Goal: Information Seeking & Learning: Find specific fact

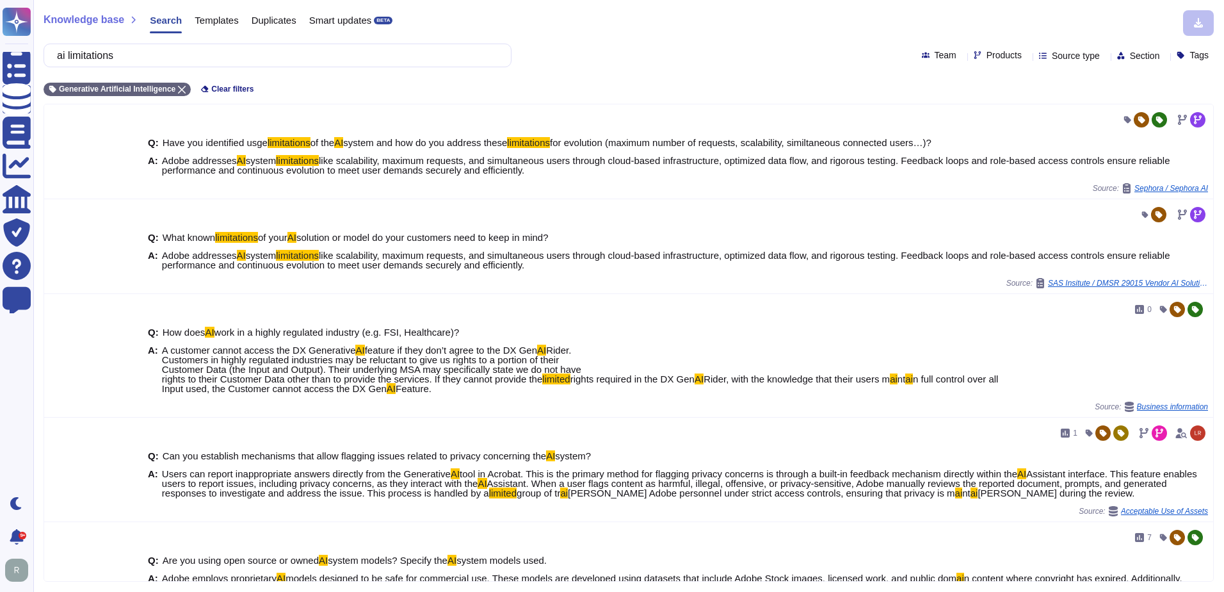
scroll to position [64, 0]
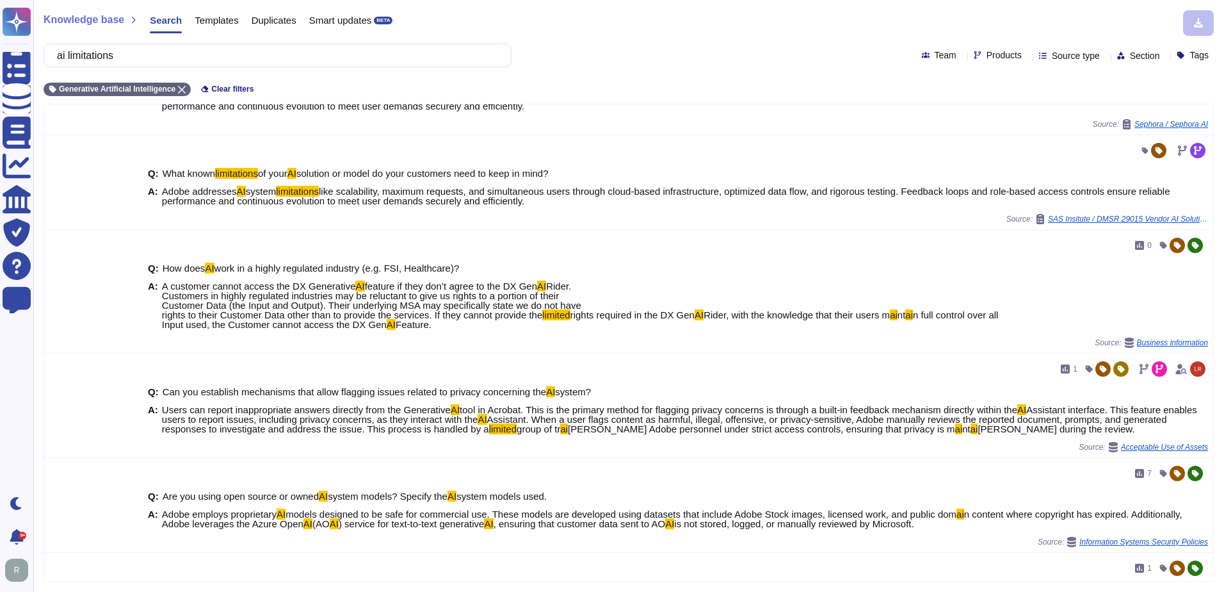
click at [651, 41] on div "Knowledge base Search Templates Duplicates Smart updates BETA ai limitations Te…" at bounding box center [628, 296] width 1191 height 592
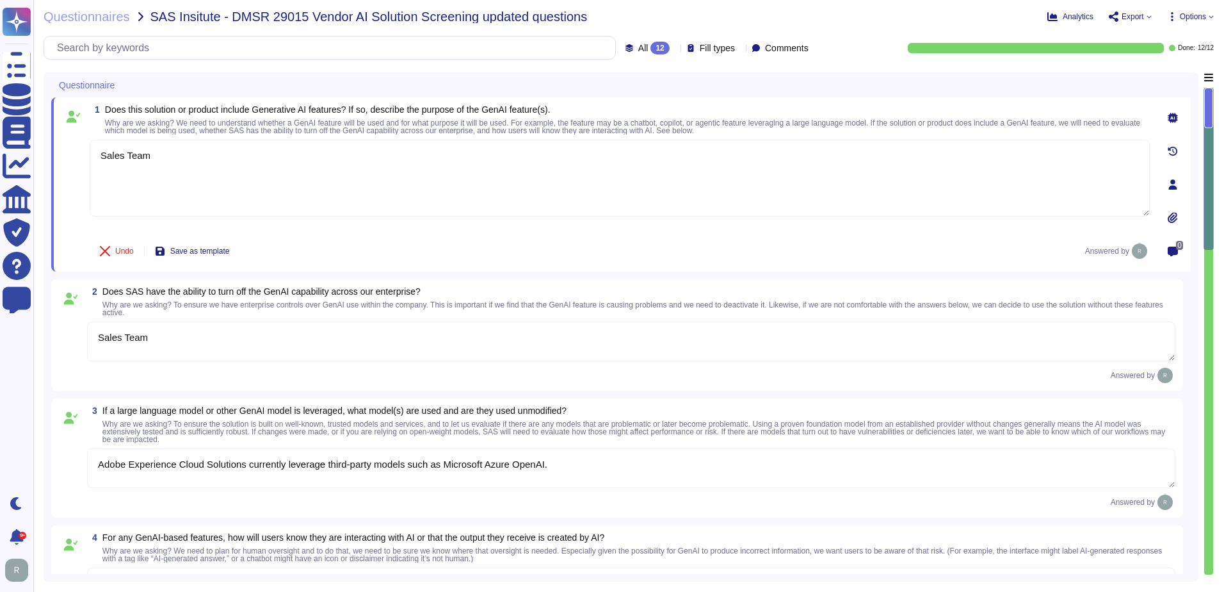
type textarea "Sales Team"
type textarea "Adobe Experience Cloud Solutions currently leverage third-party models such as …"
type textarea "Sales Team"
type textarea "Adobe Experience Cloud applications do not use customer data to train AI models…"
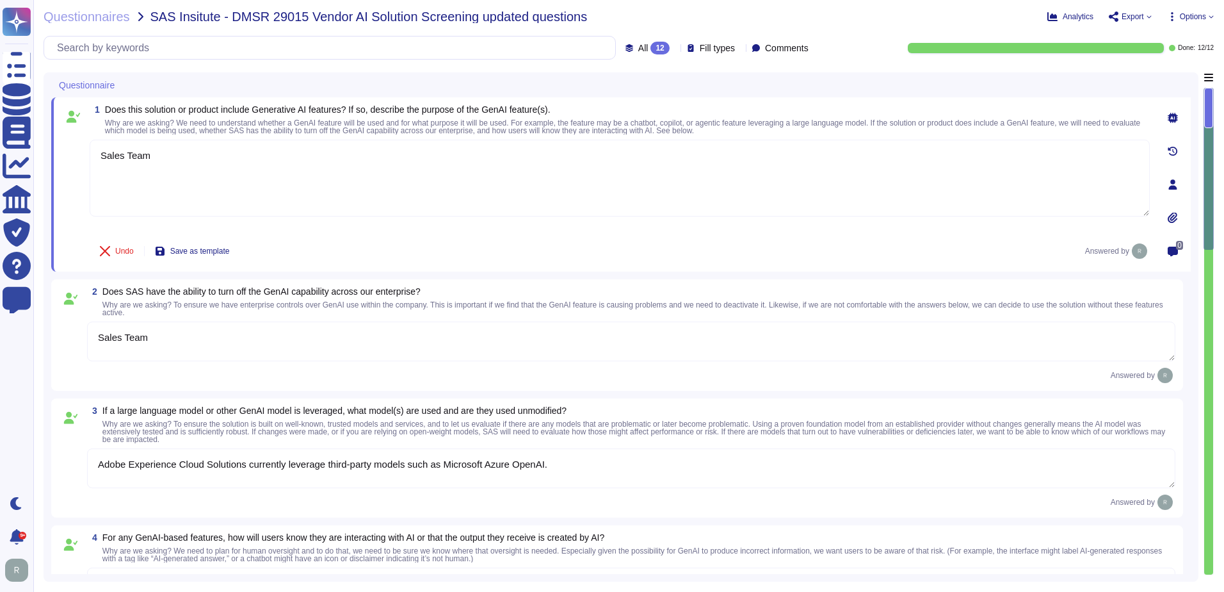
type textarea "Adobe’s approach to reliability includes multilayered testing, evaluation, and …"
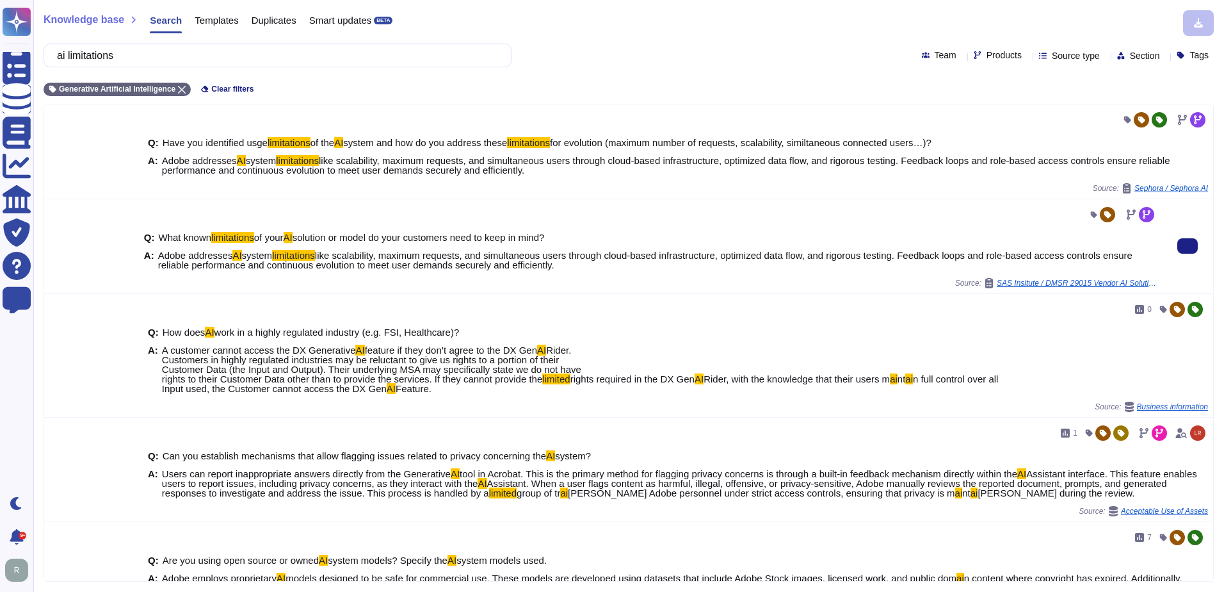
scroll to position [64, 0]
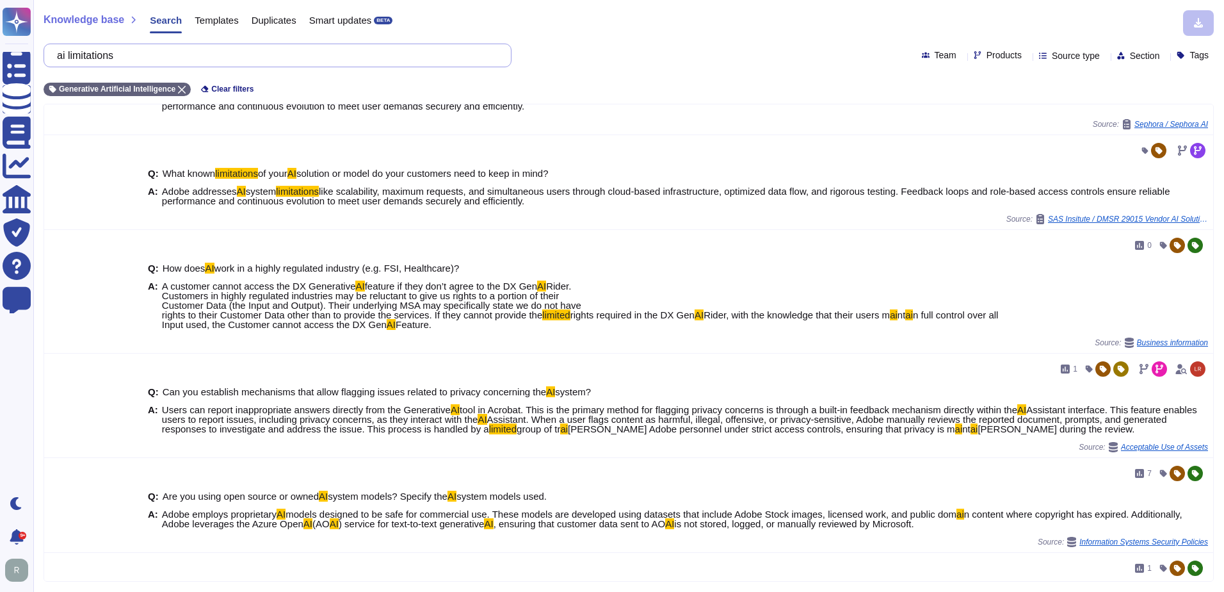
click at [164, 53] on input "ai limitations" at bounding box center [275, 55] width 448 height 22
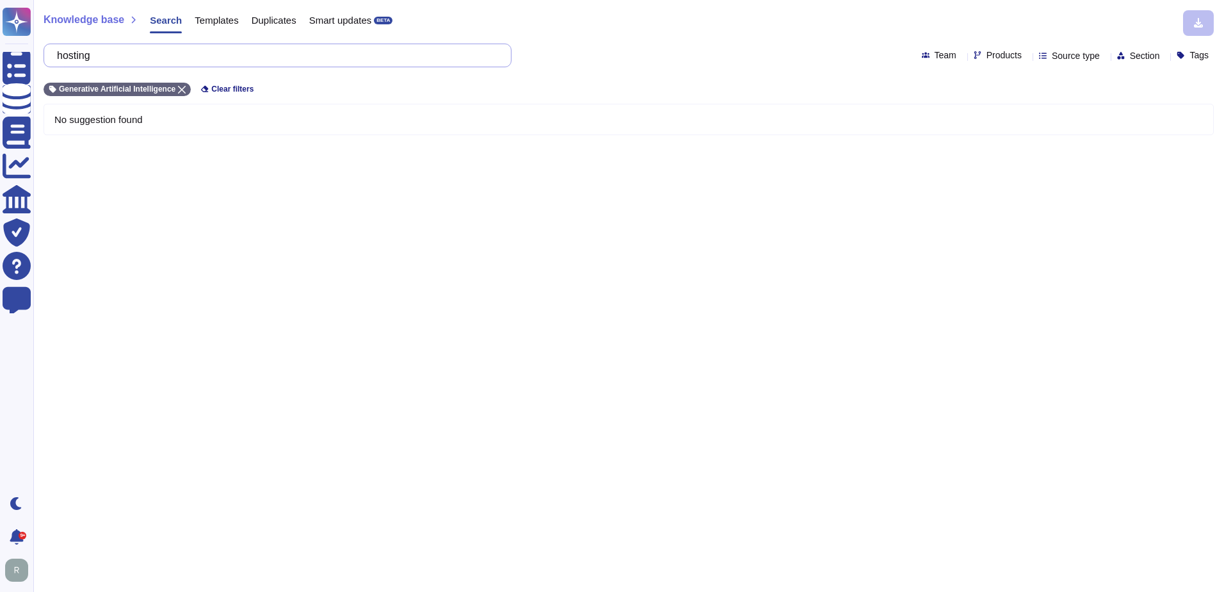
click at [418, 49] on input "hosting" at bounding box center [275, 55] width 448 height 22
click at [394, 54] on input "hosting" at bounding box center [275, 55] width 448 height 22
type input "hosting"
click at [266, 58] on input "hosting" at bounding box center [275, 55] width 448 height 22
click at [408, 61] on input "hosting" at bounding box center [275, 55] width 448 height 22
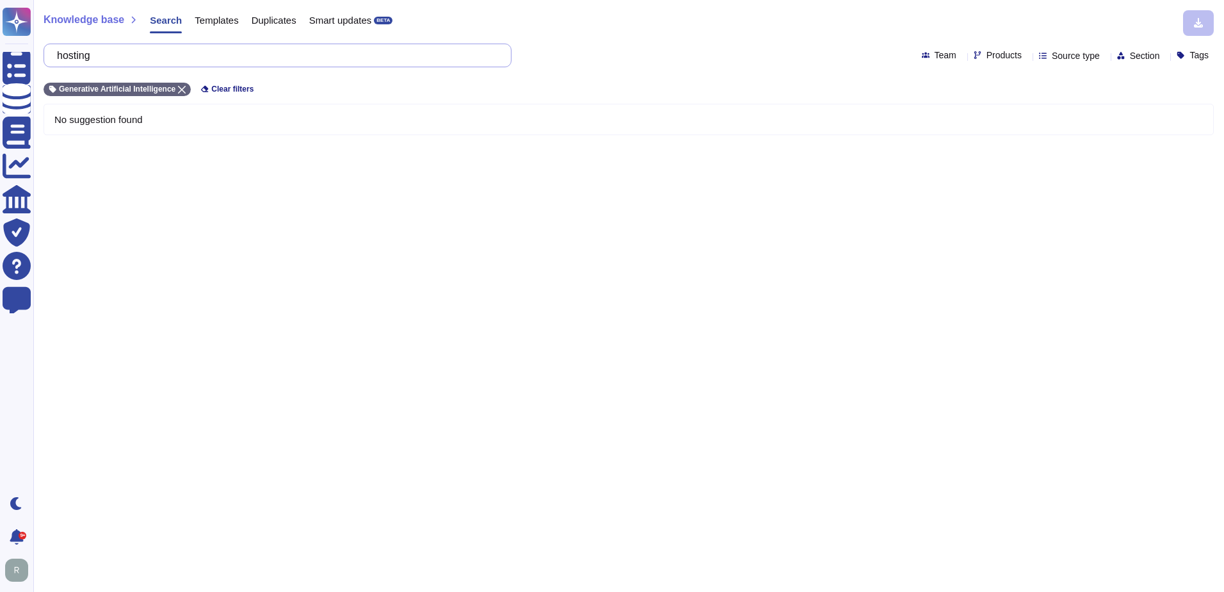
click at [408, 61] on input "hosting" at bounding box center [275, 55] width 448 height 22
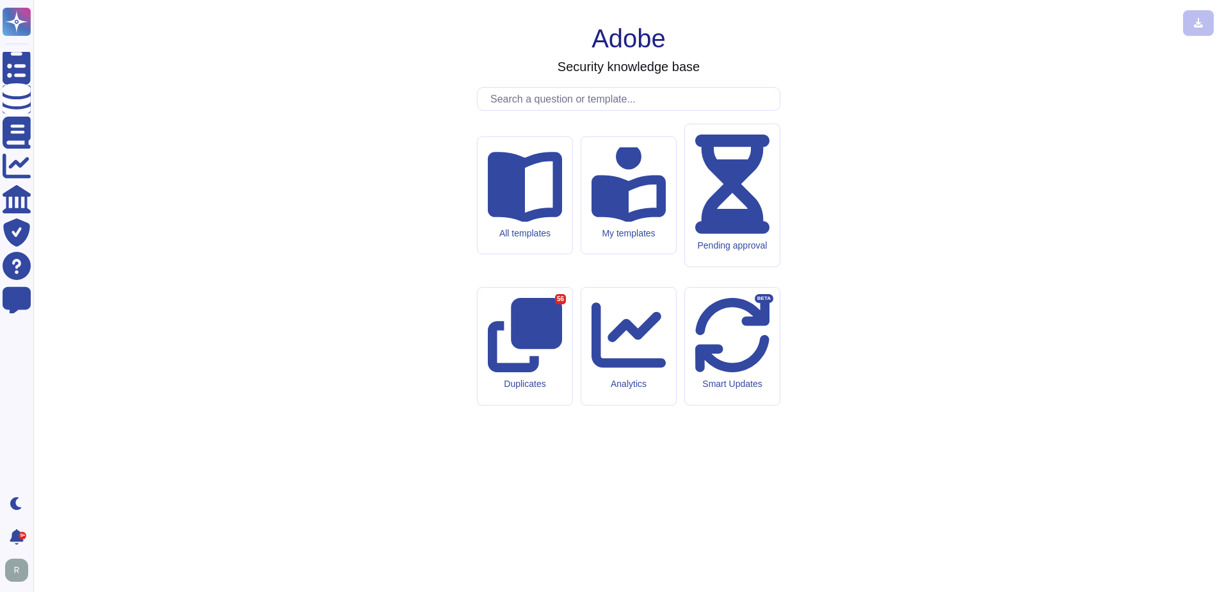
click at [579, 110] on input "text" at bounding box center [632, 99] width 296 height 22
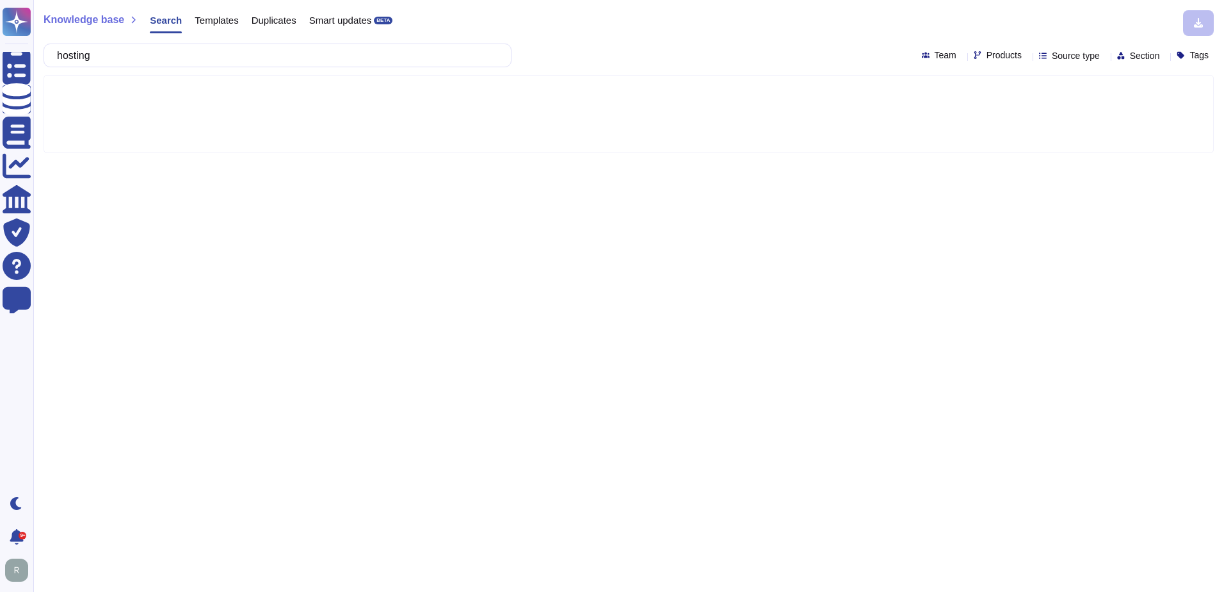
type input "hosting"
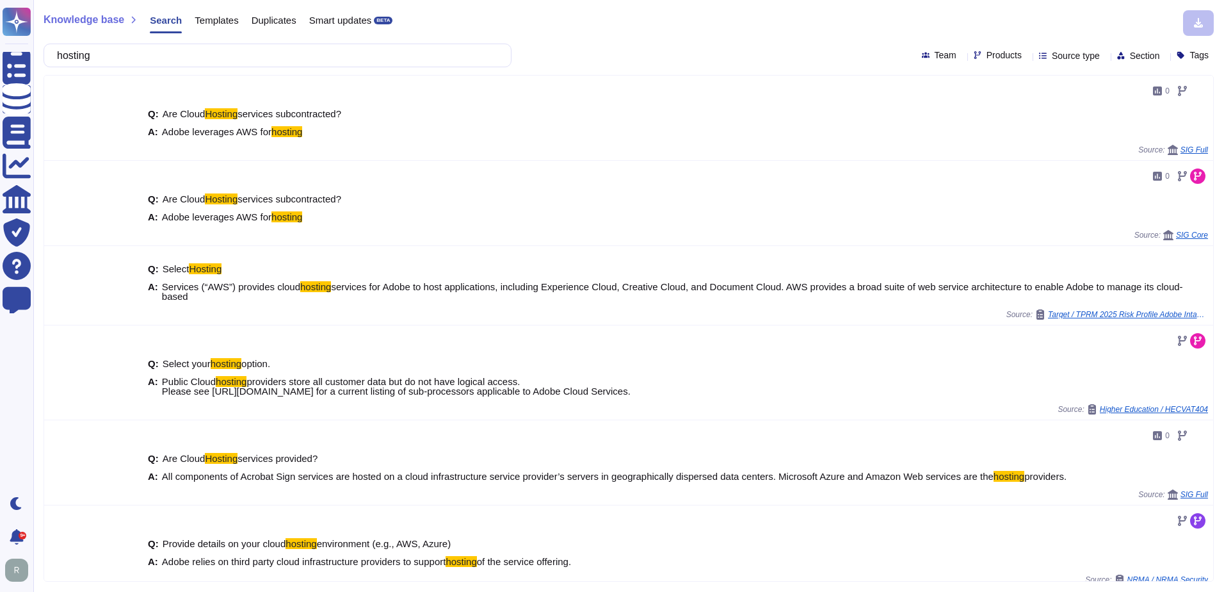
click at [1076, 57] on span "Source type" at bounding box center [1076, 55] width 48 height 9
click at [987, 54] on span "Products" at bounding box center [1004, 55] width 35 height 9
click at [778, 51] on div "hosting Team Products Source type Section Tags" at bounding box center [629, 56] width 1171 height 24
